Goal: Information Seeking & Learning: Understand process/instructions

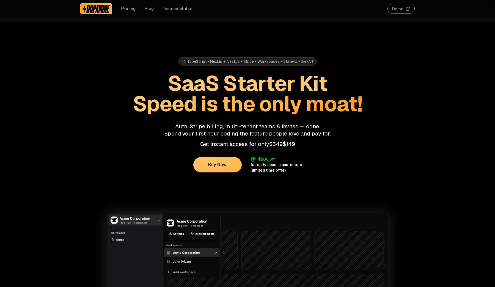
click at [173, 6] on link "Documentation" at bounding box center [178, 9] width 31 height 7
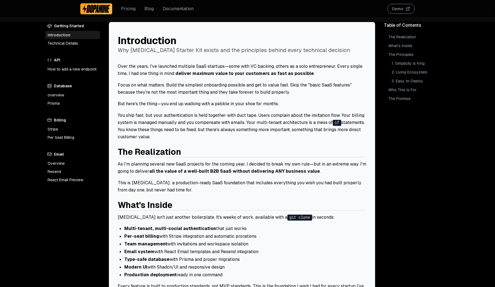
click at [150, 7] on link "Blog" at bounding box center [148, 9] width 9 height 7
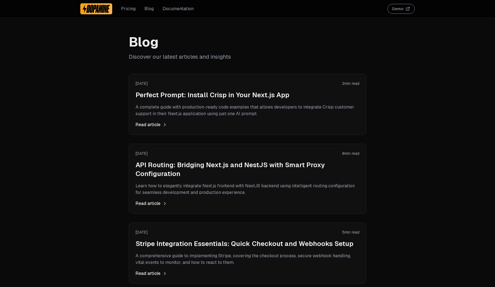
click at [172, 100] on div "[DATE] 2 min read Perfect Prompt: Install Crisp in Your Next.js App A complete …" at bounding box center [248, 104] width 224 height 47
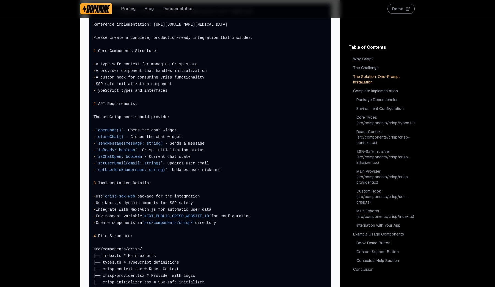
scroll to position [313, 0]
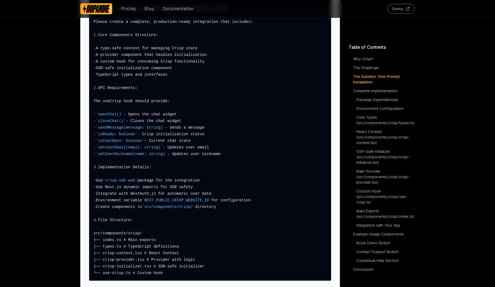
click at [265, 51] on span "- A provider component that handles initialization" at bounding box center [210, 54] width 242 height 7
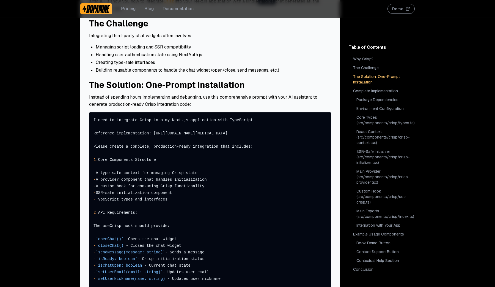
scroll to position [185, 0]
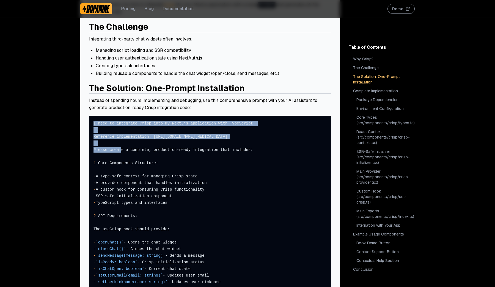
drag, startPoint x: 93, startPoint y: 116, endPoint x: 125, endPoint y: 147, distance: 44.7
click at [125, 147] on code "I need to integrate Crisp into my Next.js application with TypeScript. Referenc…" at bounding box center [210, 262] width 242 height 293
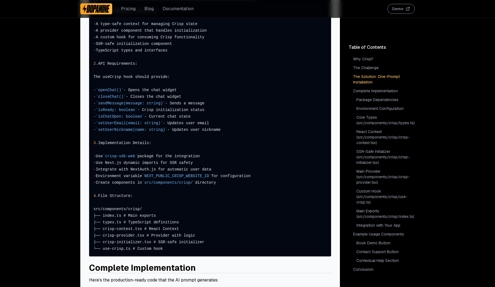
scroll to position [370, 0]
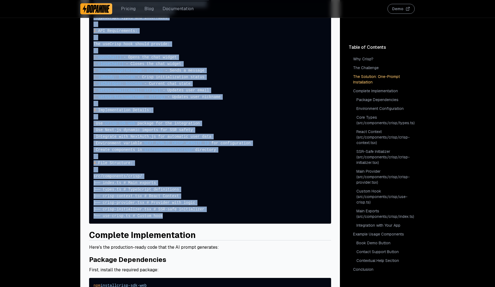
click at [170, 212] on span "└── use-crisp.ts # Custom hook" at bounding box center [210, 215] width 242 height 7
copy code "I need to integrate Crisp into my Next.js application with TypeScript. Referenc…"
click at [257, 87] on span "- `setUserEmail(email: string)` - Updates user email" at bounding box center [210, 90] width 242 height 7
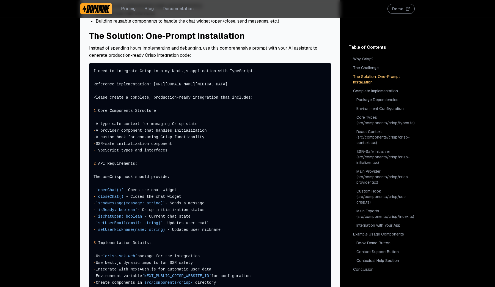
scroll to position [233, 0]
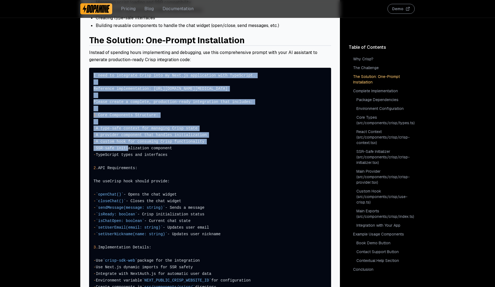
drag, startPoint x: 94, startPoint y: 68, endPoint x: 163, endPoint y: 175, distance: 126.7
click at [161, 172] on code "I need to integrate Crisp into my Next.js application with TypeScript. Referenc…" at bounding box center [210, 214] width 242 height 293
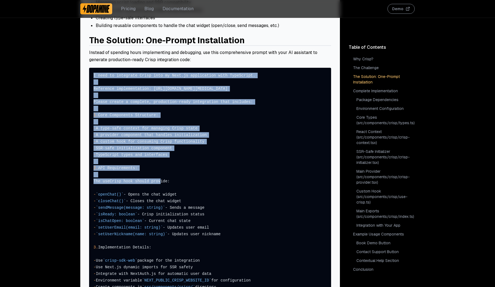
scroll to position [359, 0]
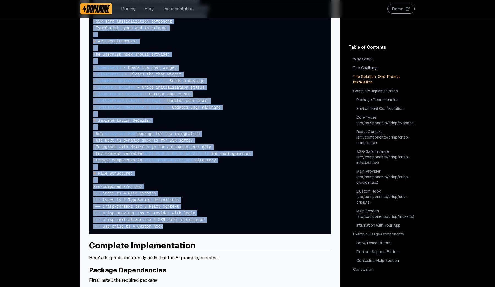
click at [175, 223] on span "└── use-crisp.ts # Custom hook" at bounding box center [210, 226] width 242 height 7
copy code "I need to integrate Crisp into my Next.js application with TypeScript. Referenc…"
click at [229, 78] on span "- `sendMessage(message: string)` - Sends a message" at bounding box center [210, 81] width 242 height 7
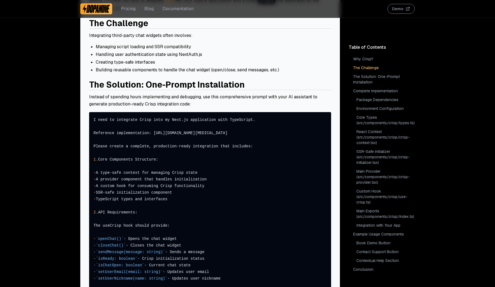
scroll to position [0, 0]
